Goal: Information Seeking & Learning: Learn about a topic

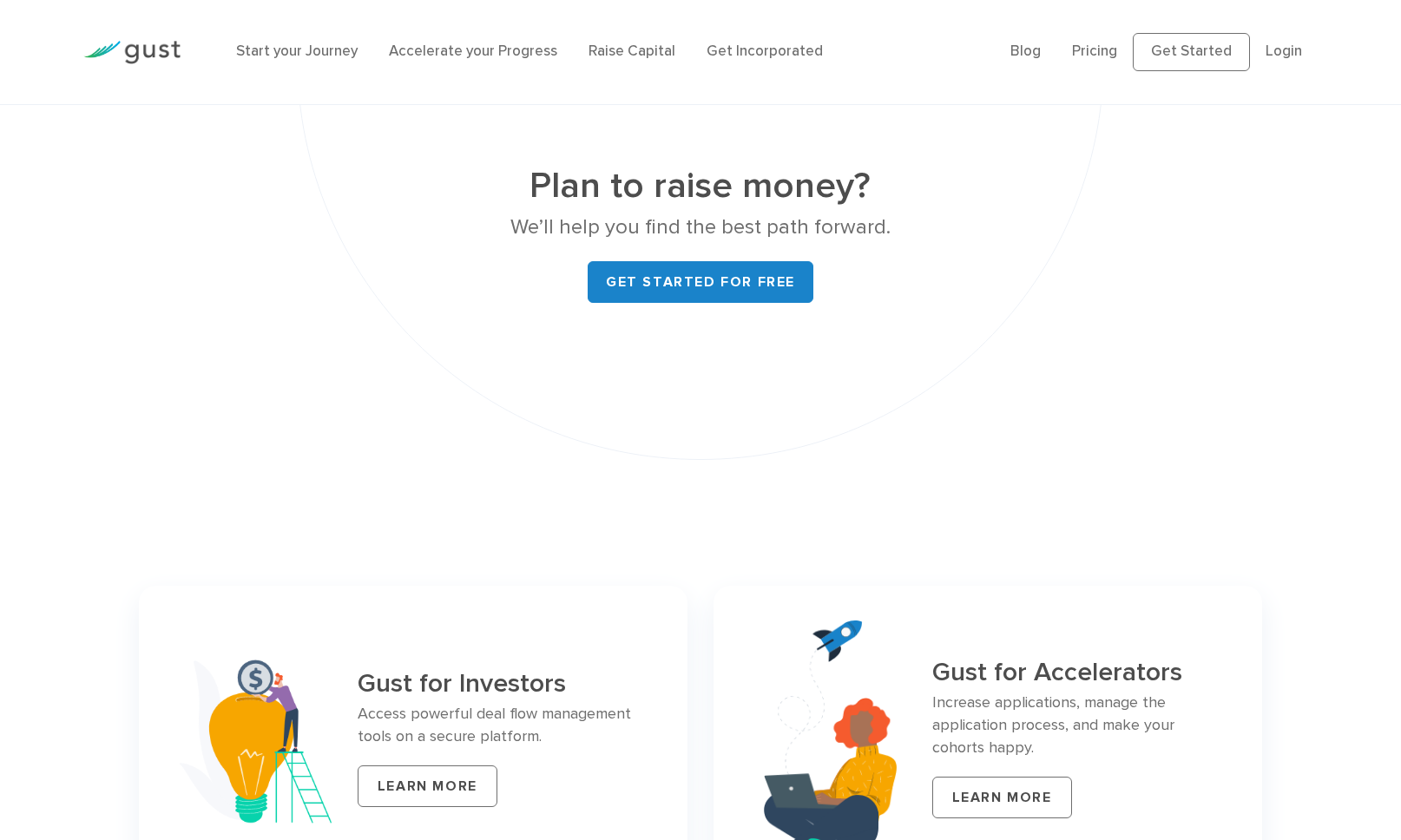
scroll to position [6784, 0]
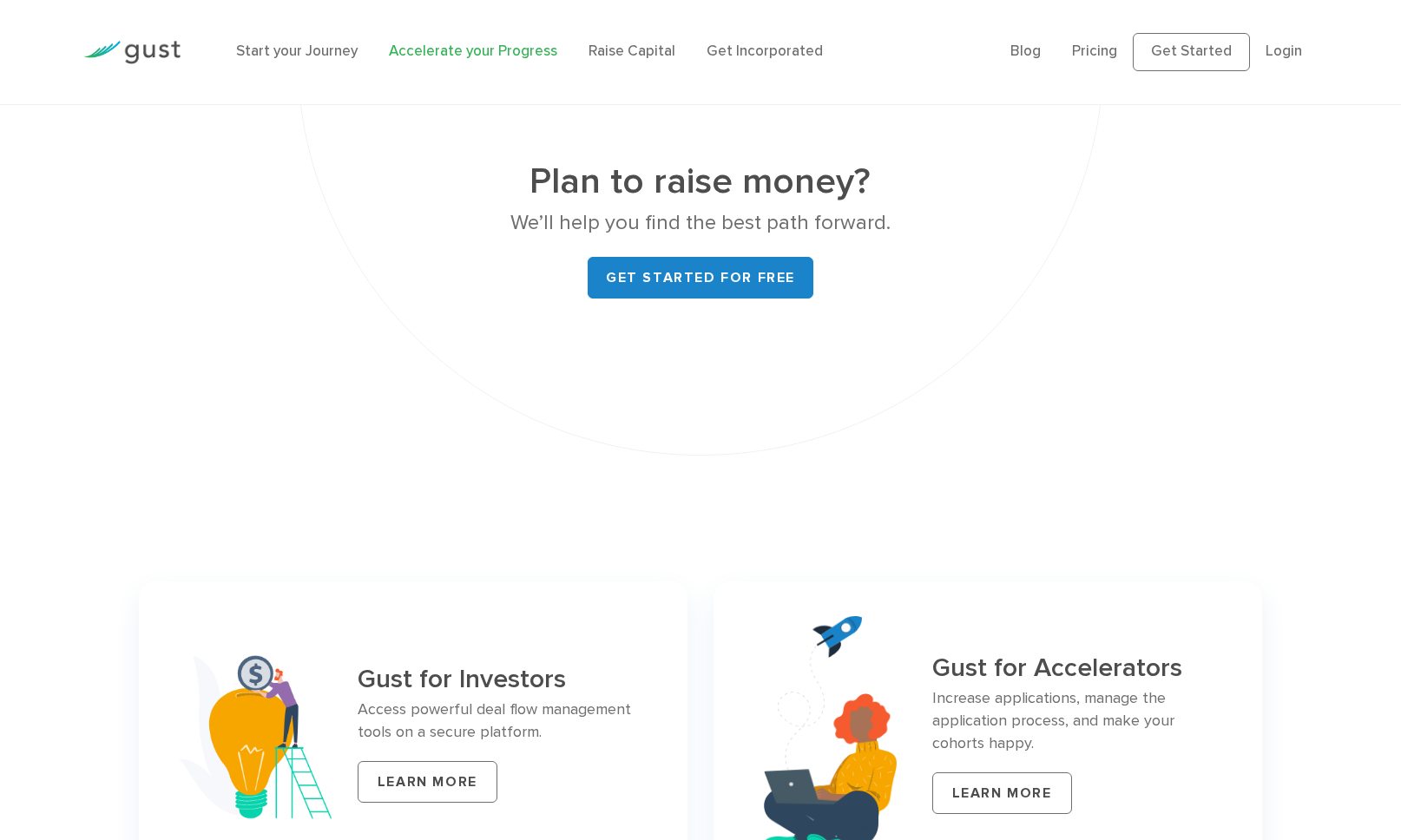
click at [476, 47] on link "Accelerate your Progress" at bounding box center [472, 51] width 168 height 17
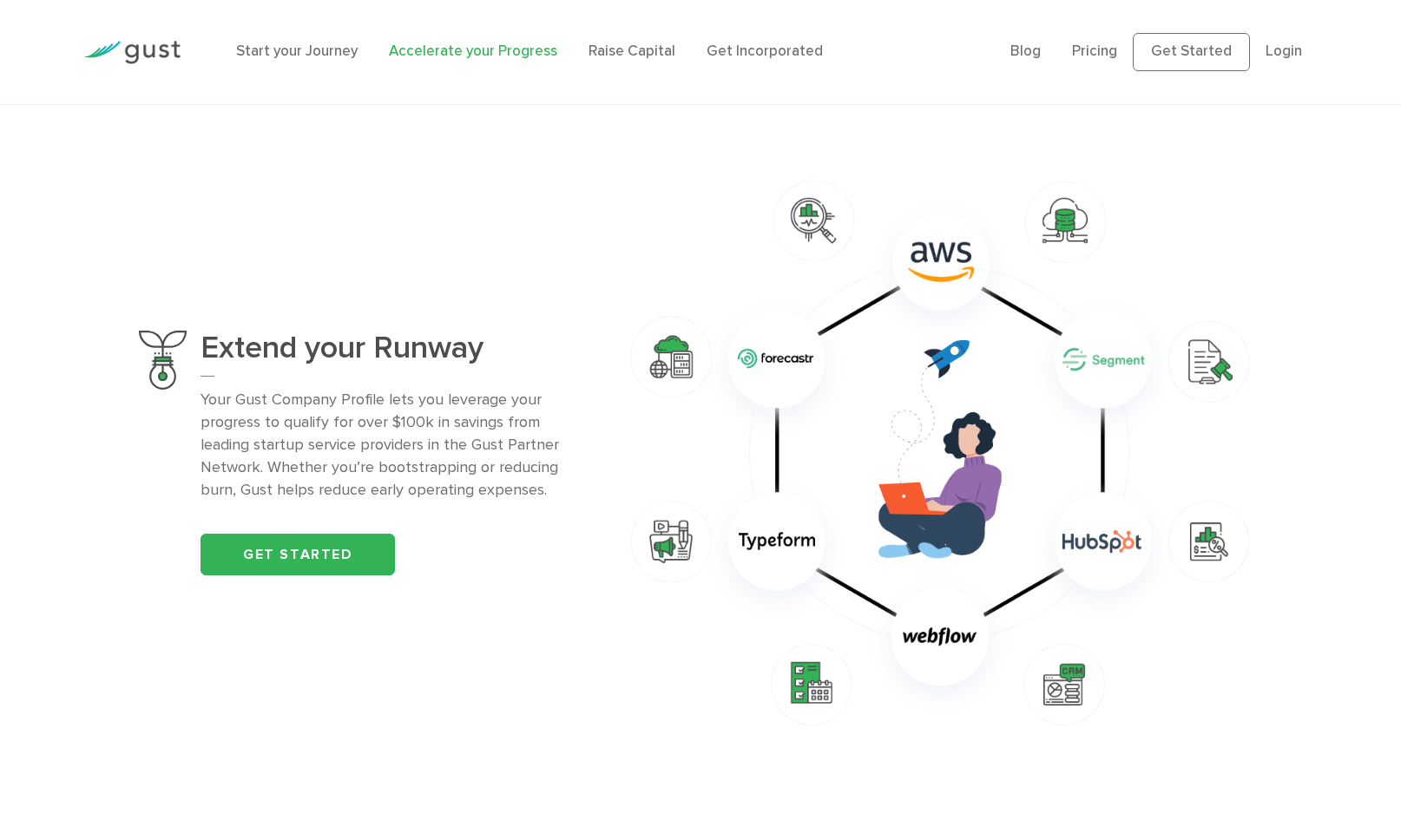
scroll to position [1128, 0]
click at [377, 531] on div "Extend your Runway Your Gust Company Profile lets you leverage your progress to…" at bounding box center [395, 453] width 391 height 246
click at [375, 548] on link "Get started" at bounding box center [297, 554] width 194 height 42
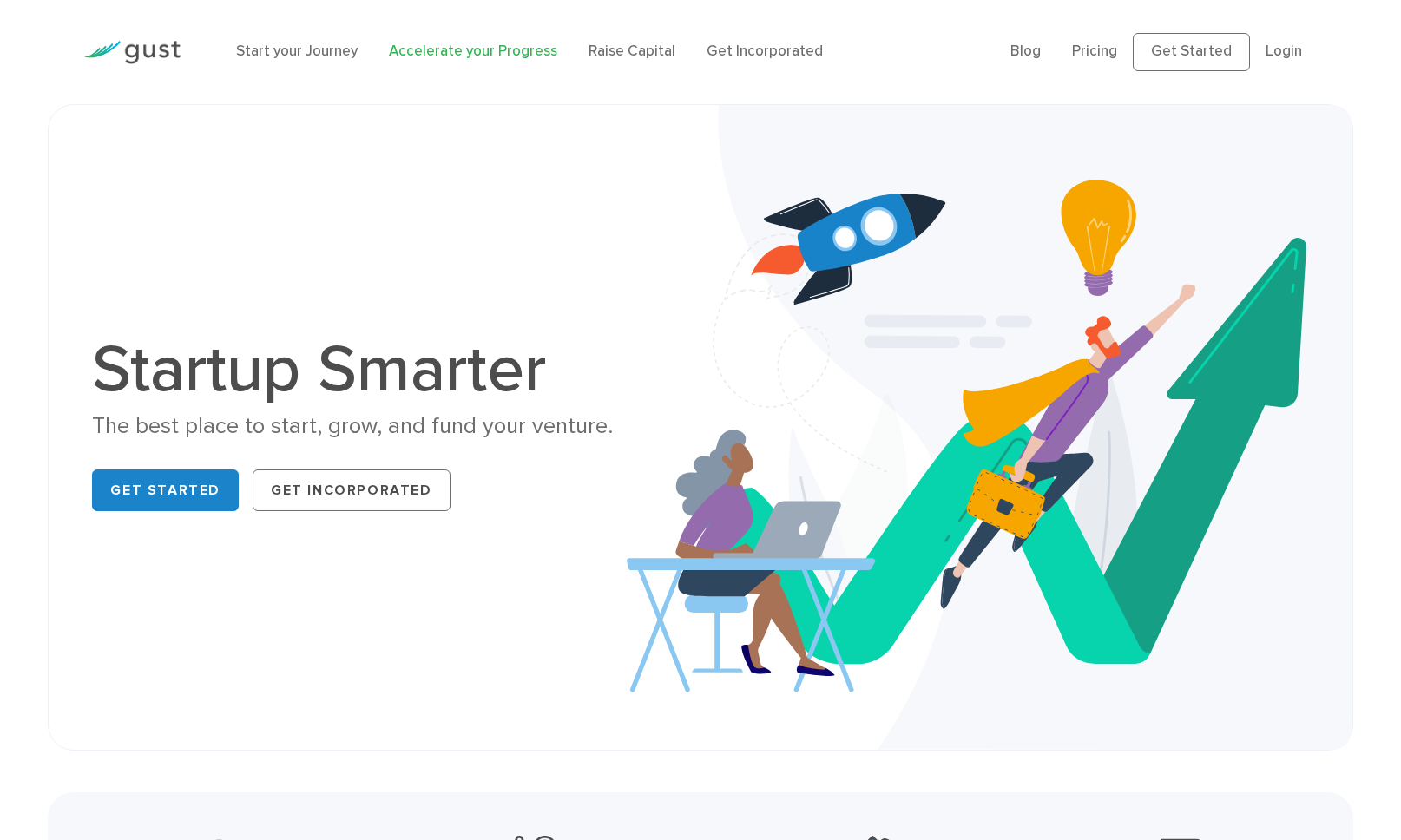
click at [449, 50] on link "Accelerate your Progress" at bounding box center [472, 51] width 168 height 17
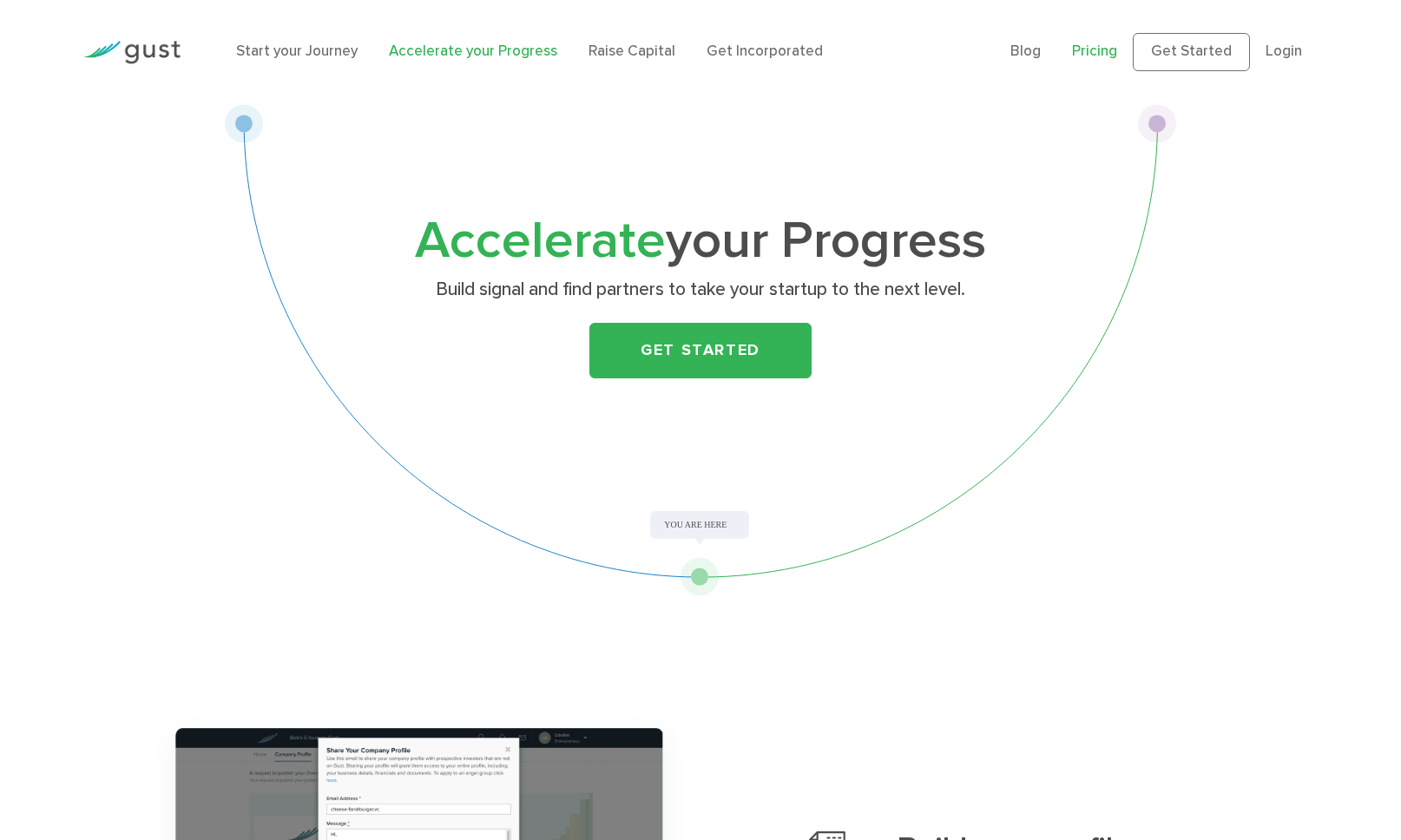
click at [1110, 50] on link "Pricing" at bounding box center [1095, 51] width 45 height 17
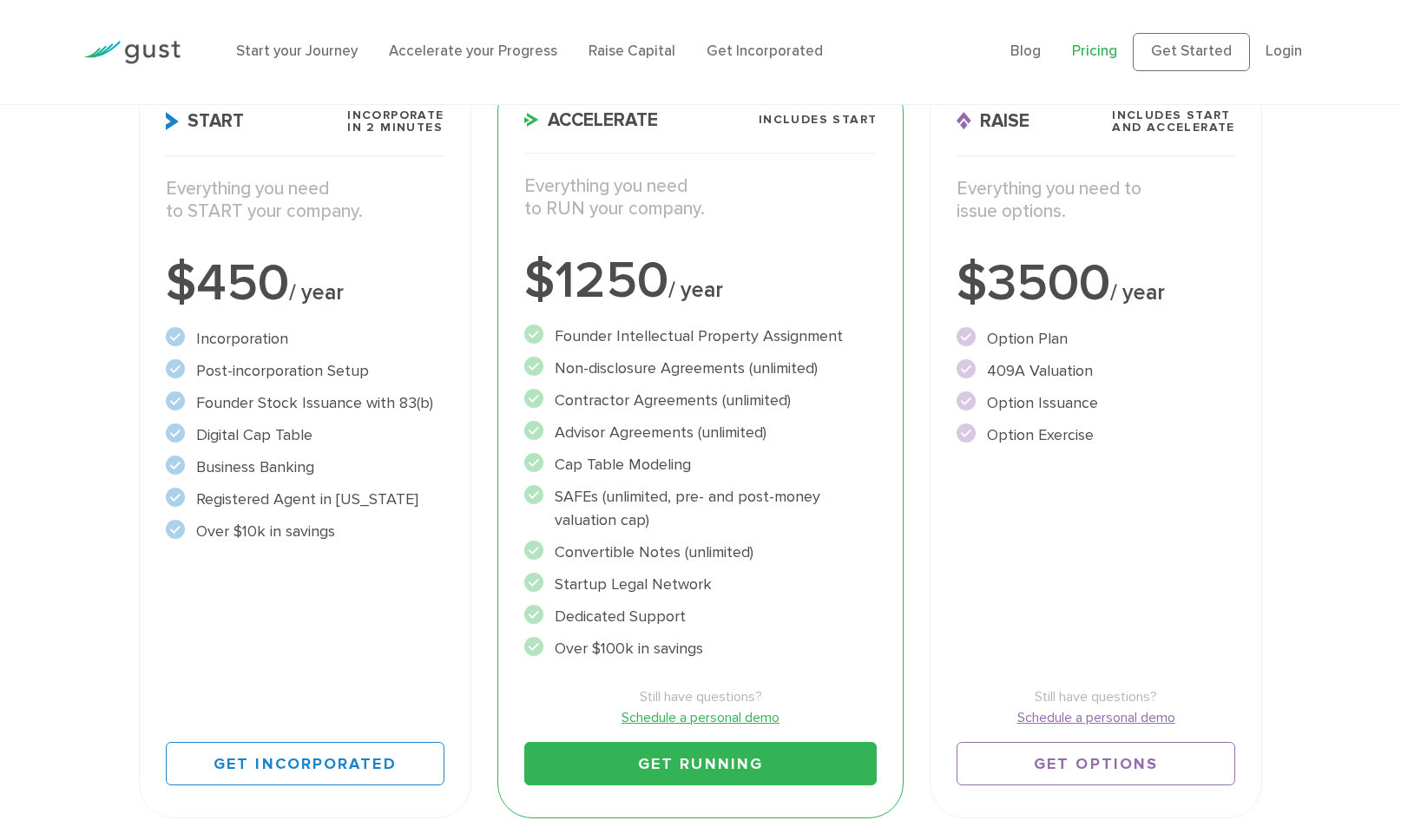
scroll to position [292, 0]
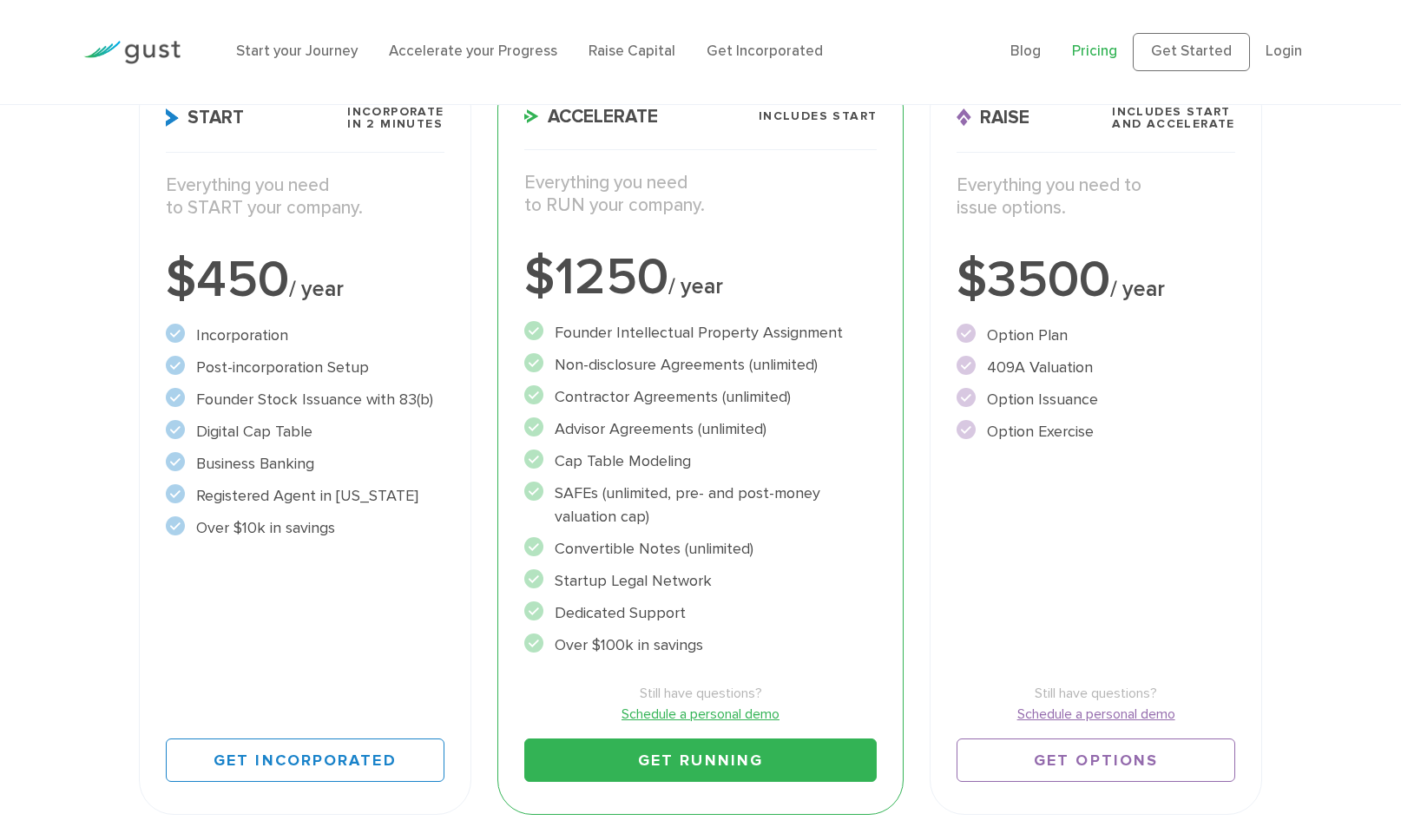
drag, startPoint x: 573, startPoint y: 333, endPoint x: 704, endPoint y: 363, distance: 134.4
click at [704, 363] on ul "Founder Intellectual Property Assignment" at bounding box center [701, 489] width 354 height 336
click at [704, 363] on li "Non-disclosure Agreements (unlimited)" at bounding box center [701, 365] width 354 height 23
drag, startPoint x: 610, startPoint y: 357, endPoint x: 675, endPoint y: 437, distance: 103.1
click at [675, 437] on ul "Founder Intellectual Property Assignment" at bounding box center [701, 489] width 354 height 336
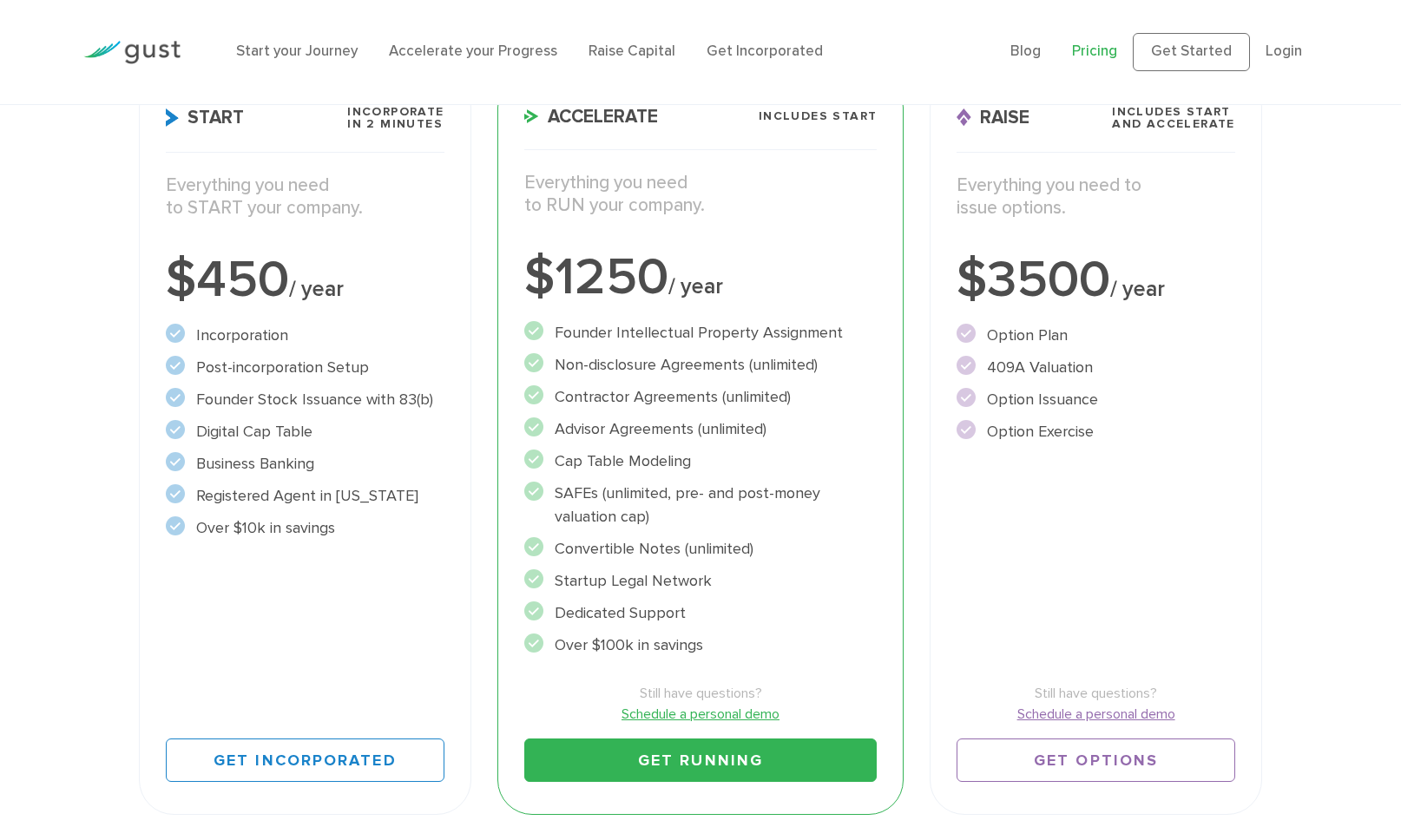
click at [675, 437] on li "Advisor Agreements (unlimited)" at bounding box center [701, 429] width 354 height 23
click at [42, 28] on div "Start your Journey Accelerate your Progress Raise Capital Get Incorporated Blog…" at bounding box center [700, 52] width 1401 height 105
